Goal: Task Accomplishment & Management: Manage account settings

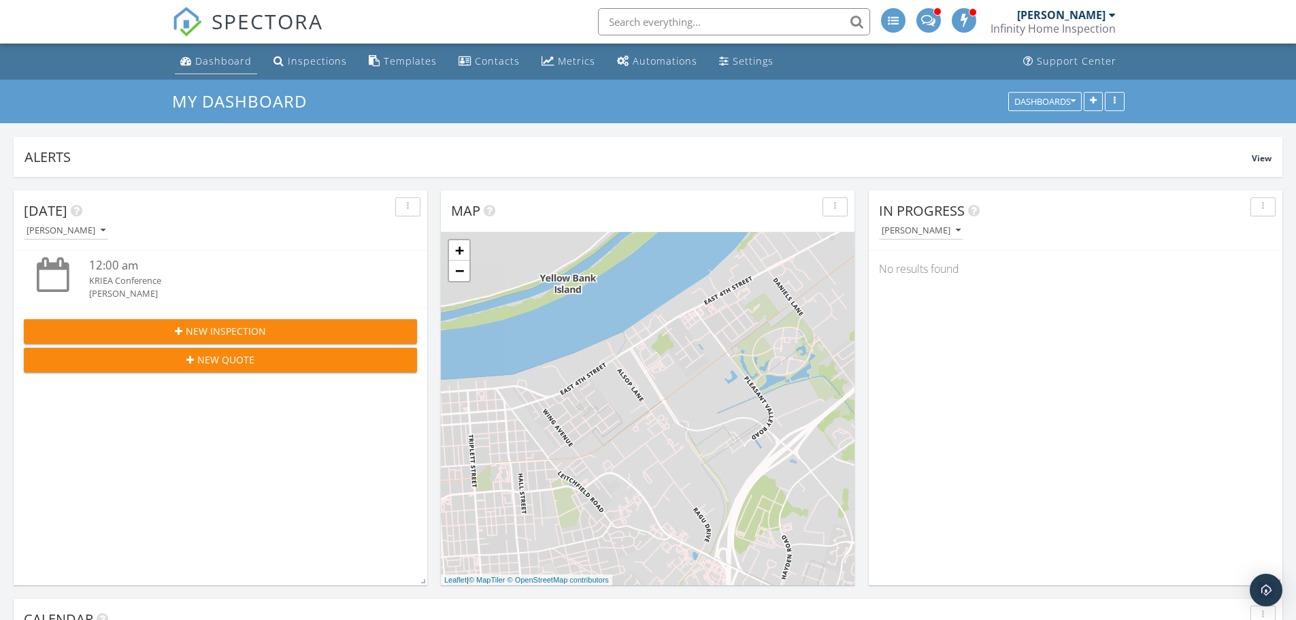
click at [223, 57] on div "Dashboard" at bounding box center [223, 60] width 56 height 13
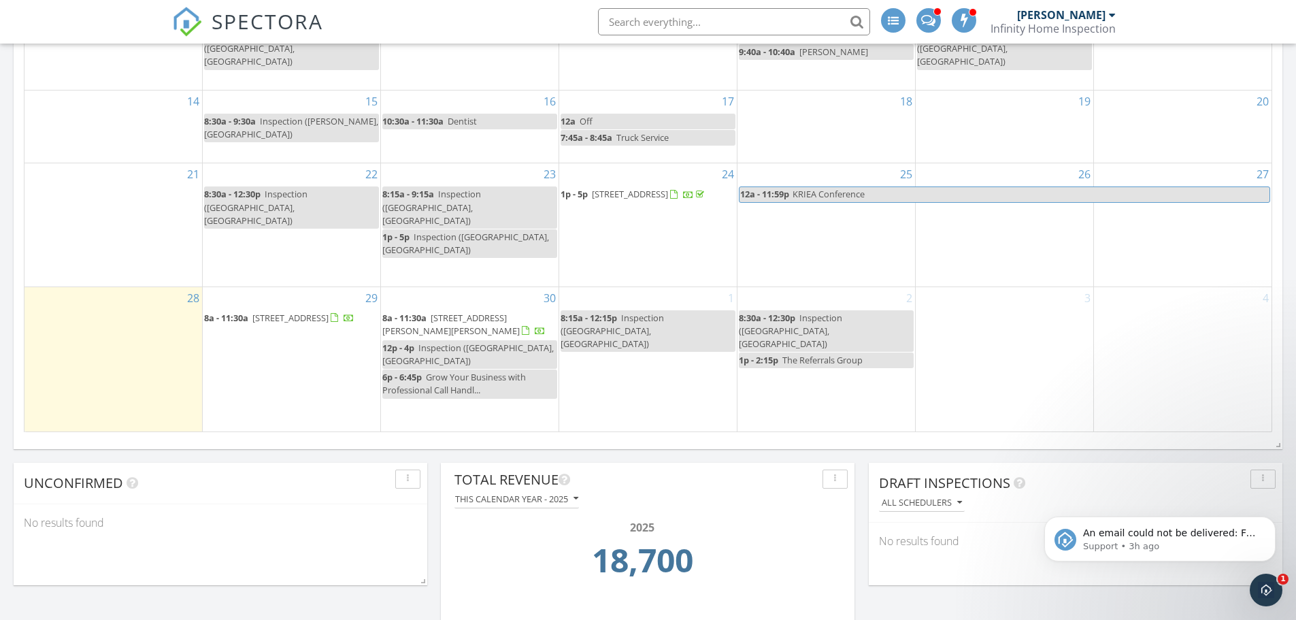
click at [322, 312] on span "8a - 11:30a [STREET_ADDRESS]" at bounding box center [279, 319] width 150 height 14
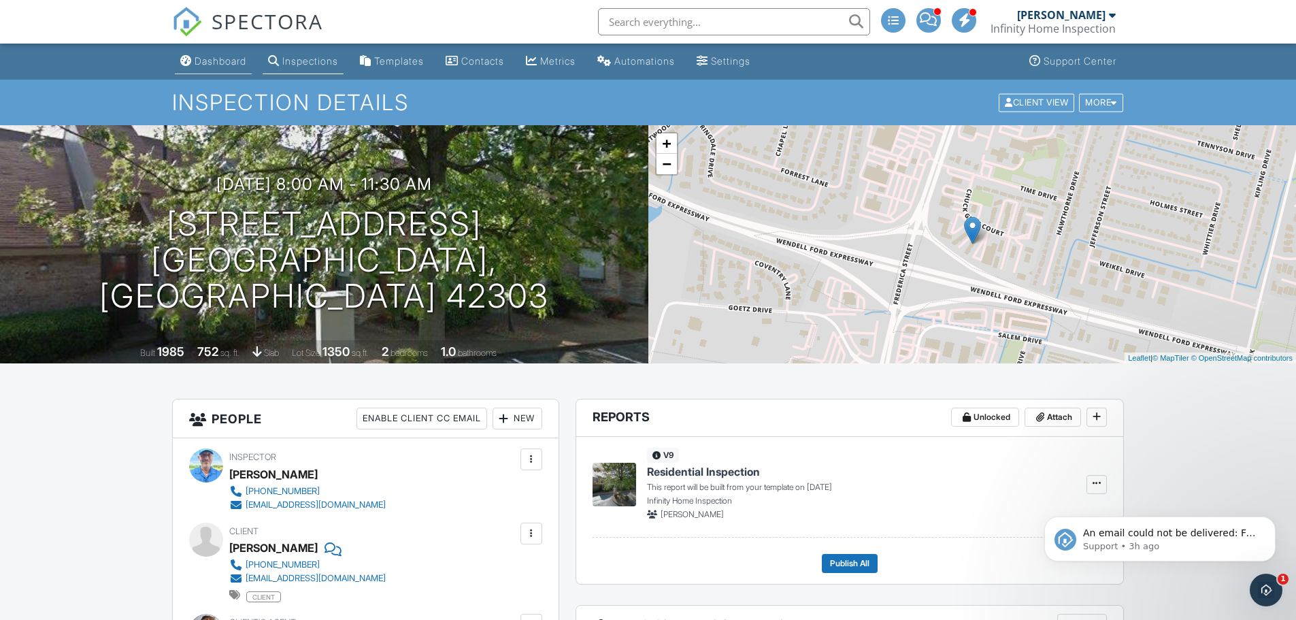
click at [212, 70] on link "Dashboard" at bounding box center [213, 61] width 77 height 25
